Goal: Communication & Community: Answer question/provide support

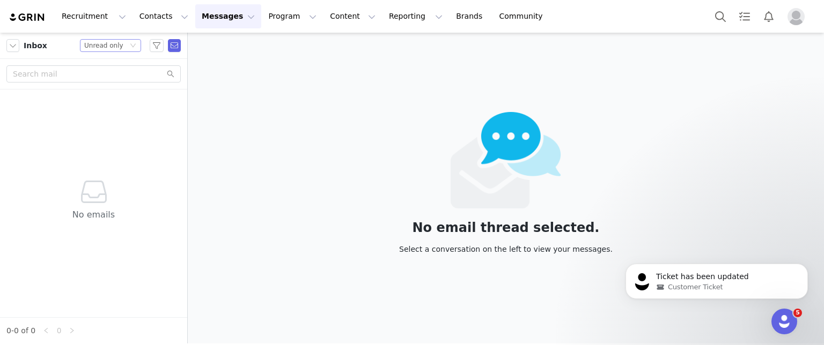
click at [122, 41] on div "Status Unread only" at bounding box center [105, 46] width 43 height 12
click at [112, 65] on li "All threads" at bounding box center [110, 64] width 61 height 17
click at [9, 48] on button "button" at bounding box center [12, 45] width 13 height 13
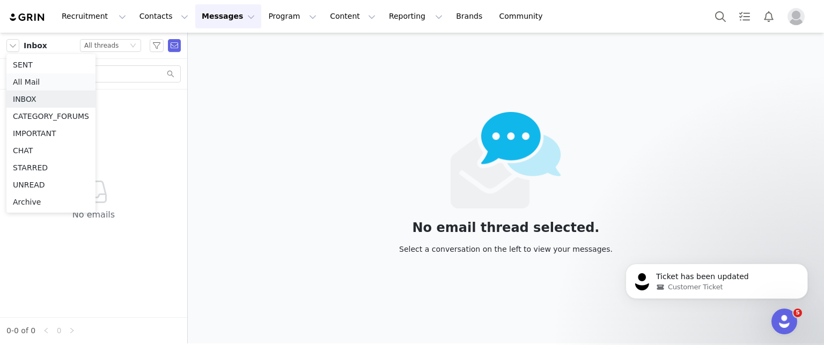
click at [33, 80] on li "All Mail" at bounding box center [50, 81] width 89 height 17
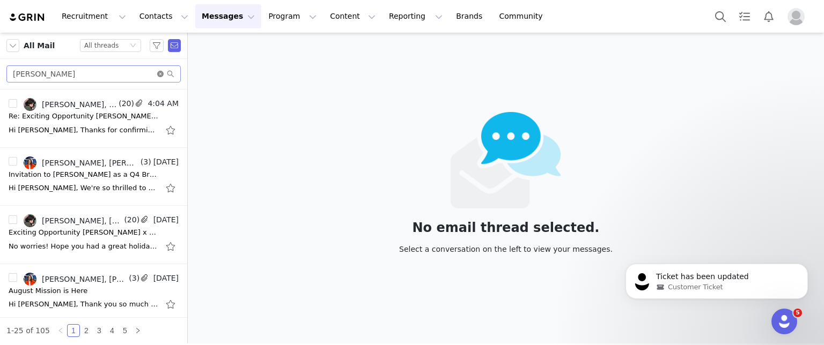
click at [159, 75] on icon "icon: close-circle" at bounding box center [160, 74] width 6 height 6
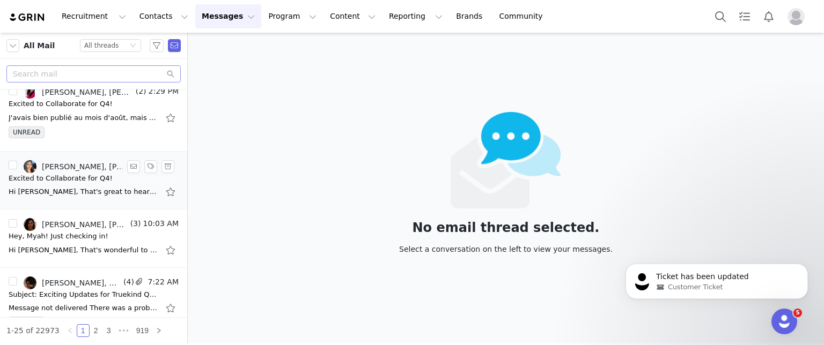
scroll to position [107, 0]
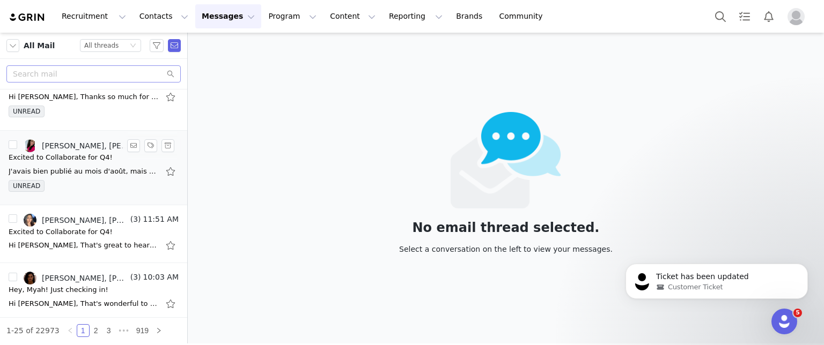
click at [68, 182] on div "UNREAD" at bounding box center [94, 188] width 170 height 16
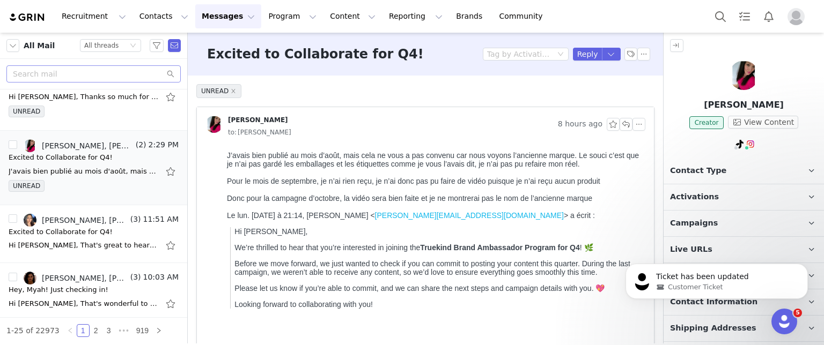
scroll to position [0, 0]
click at [619, 125] on button "button" at bounding box center [625, 124] width 13 height 13
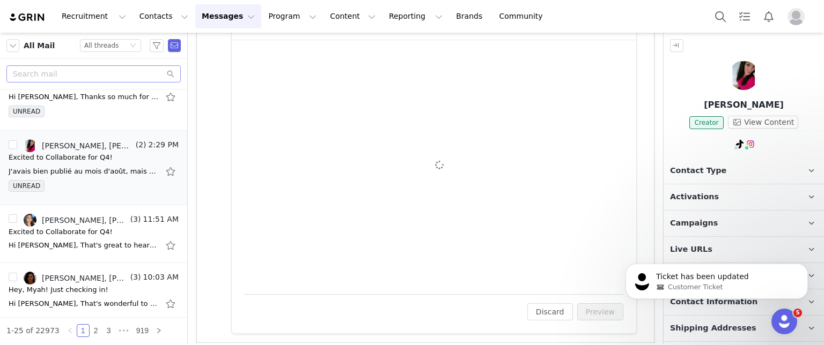
scroll to position [383, 0]
click at [359, 172] on div "To: [PERSON_NAME] ([EMAIL_ADDRESS][DOMAIN_NAME]) Cc Cc: Attach a file Sending O…" at bounding box center [434, 167] width 379 height 229
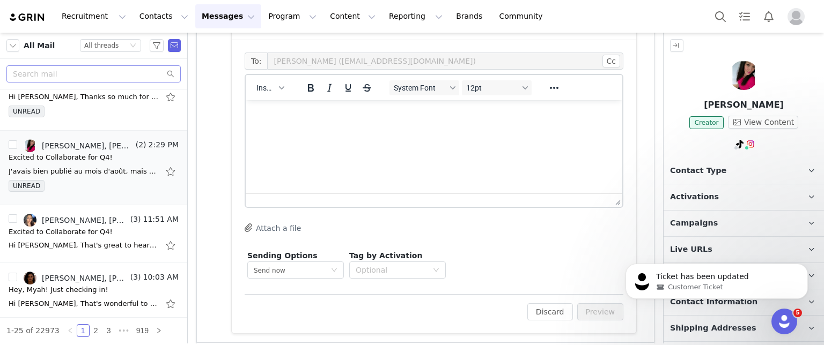
scroll to position [0, 0]
click at [364, 129] on html at bounding box center [434, 114] width 376 height 29
paste body "Rich Text Area. Press ALT-0 for help."
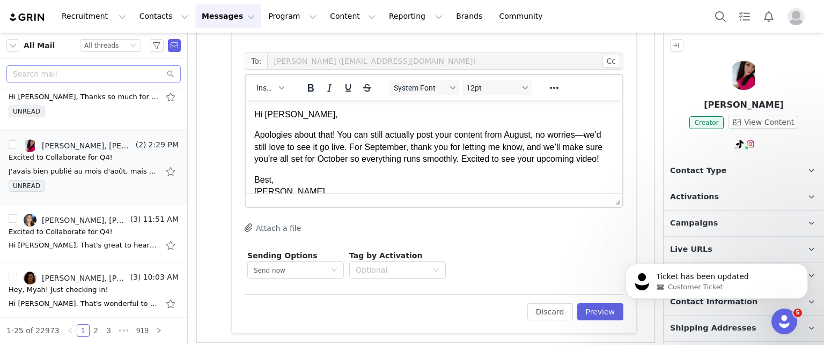
scroll to position [24, 0]
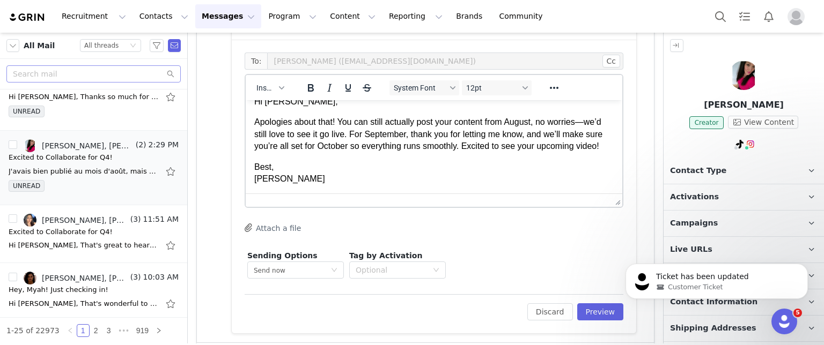
click at [298, 175] on p "Best, [PERSON_NAME]" at bounding box center [433, 173] width 359 height 24
click at [578, 310] on button "Preview" at bounding box center [600, 312] width 47 height 17
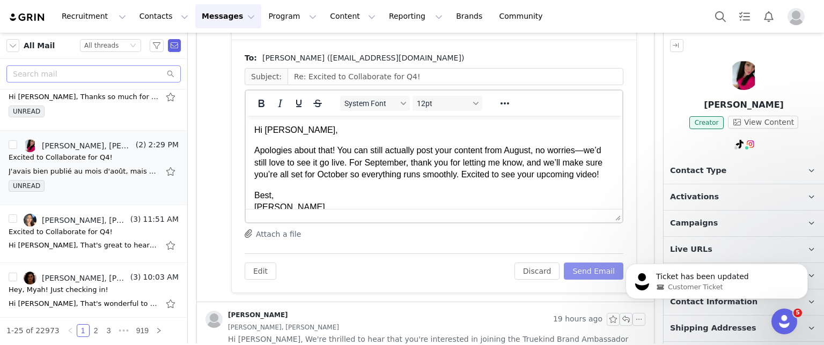
scroll to position [0, 0]
click at [578, 275] on button "Send Email" at bounding box center [594, 271] width 60 height 17
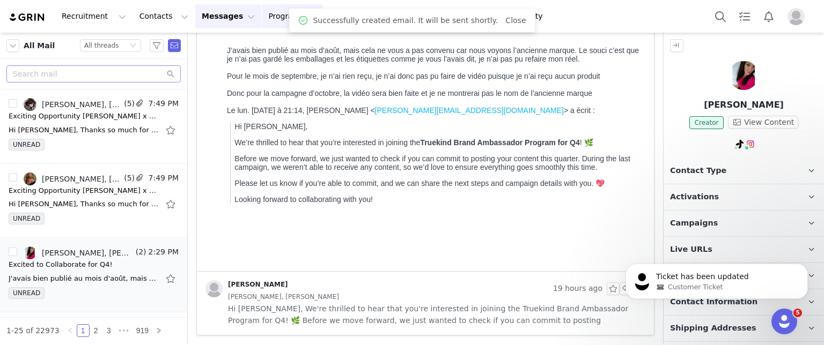
click at [262, 19] on button "Program Program" at bounding box center [292, 16] width 61 height 24
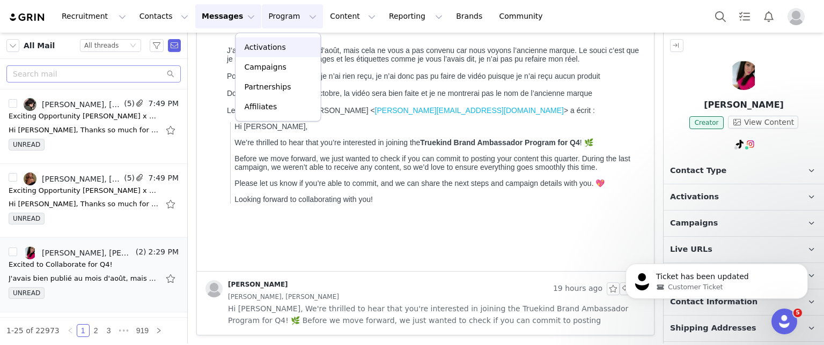
click at [261, 42] on p "Activations" at bounding box center [264, 47] width 41 height 11
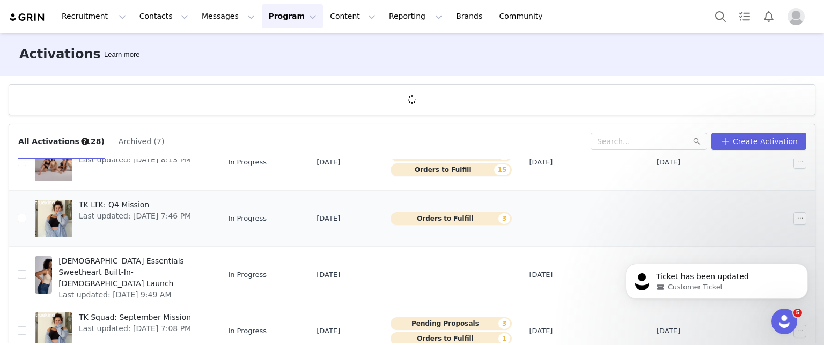
scroll to position [54, 0]
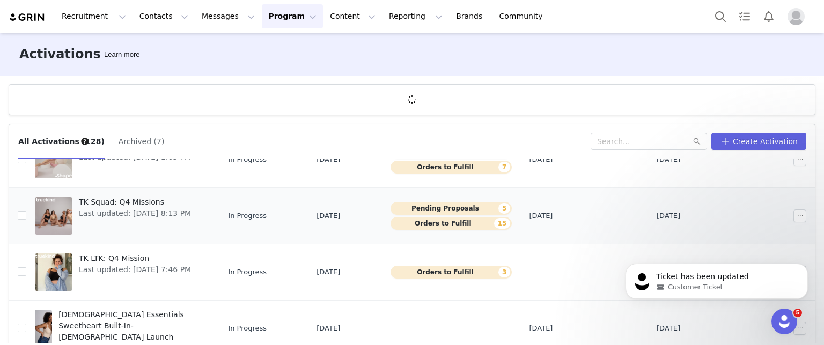
click at [472, 209] on button "Pending Proposals 5" at bounding box center [451, 208] width 122 height 13
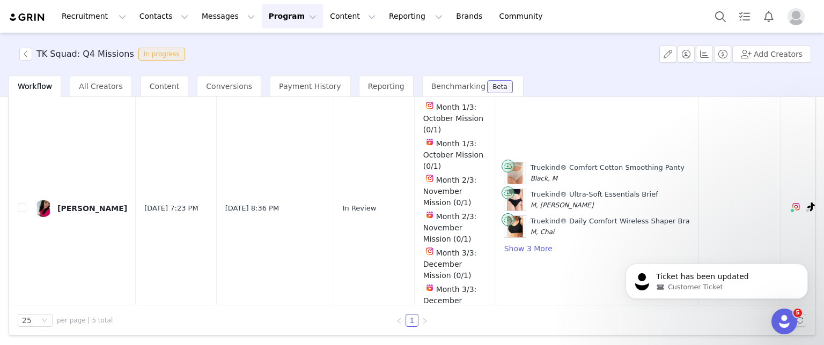
scroll to position [927, 0]
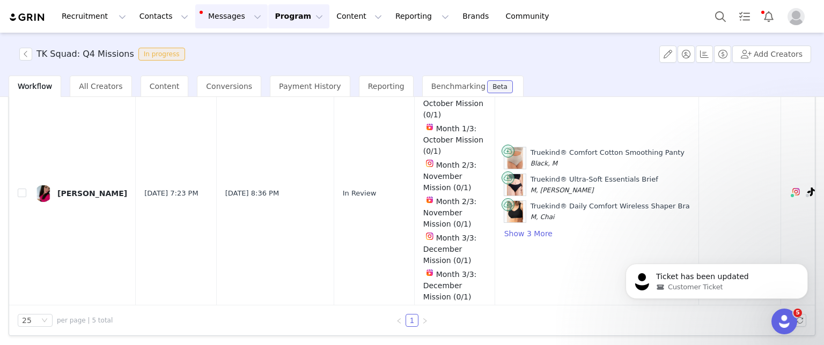
click at [212, 15] on button "Messages Messages" at bounding box center [231, 16] width 72 height 24
click at [219, 69] on div "Inbox 2" at bounding box center [220, 67] width 72 height 11
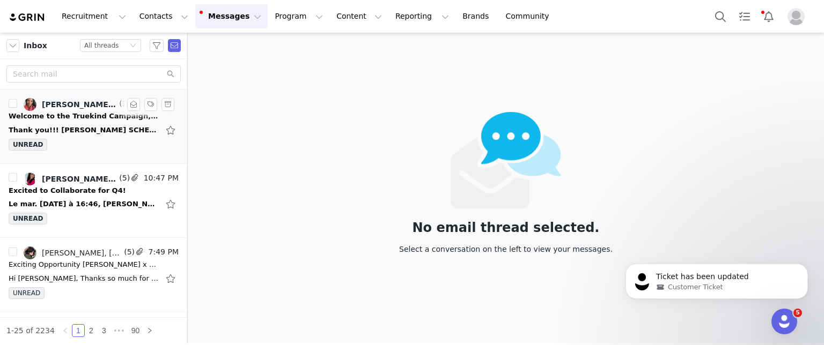
click at [74, 130] on div "Thank you!!! [PERSON_NAME] SCHEDULE [URL][DOMAIN_NAME] YOUR NEXT SESSION HERE! …" at bounding box center [84, 130] width 150 height 11
